Goal: Find specific page/section: Find specific page/section

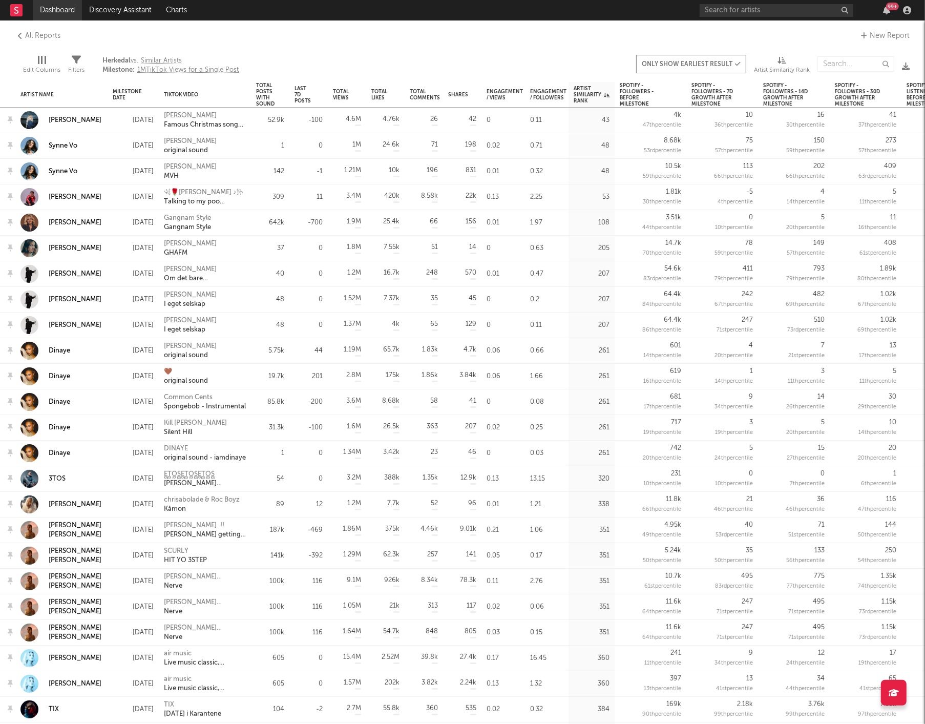
click at [36, 9] on link "Dashboard" at bounding box center [57, 10] width 49 height 20
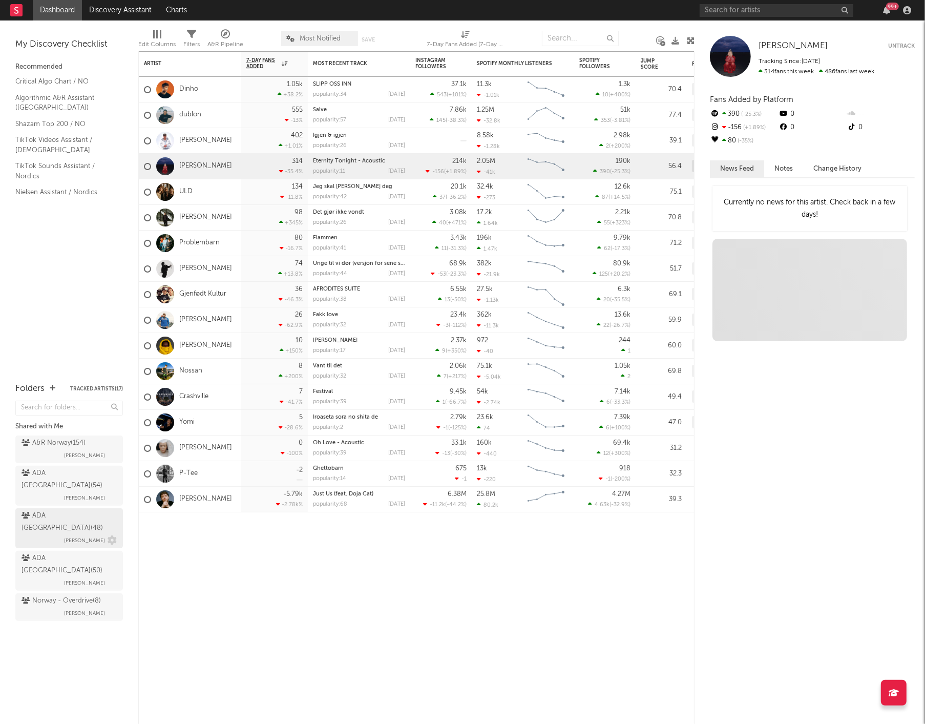
click at [64, 534] on span "[PERSON_NAME]" at bounding box center [84, 540] width 41 height 12
